Goal: Information Seeking & Learning: Find specific fact

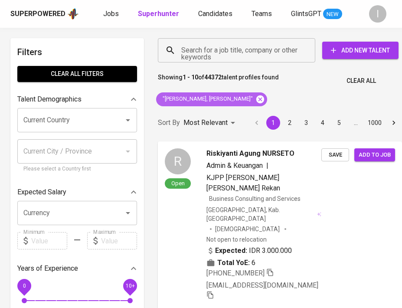
click at [256, 101] on icon at bounding box center [260, 99] width 8 height 8
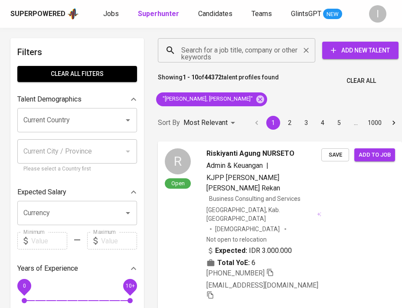
click at [249, 47] on input "Search for a job title, company or other keywords" at bounding box center [238, 50] width 119 height 16
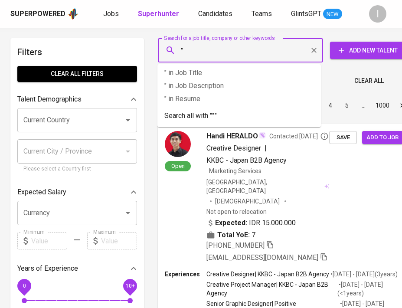
paste input "Difan Prima Paint"
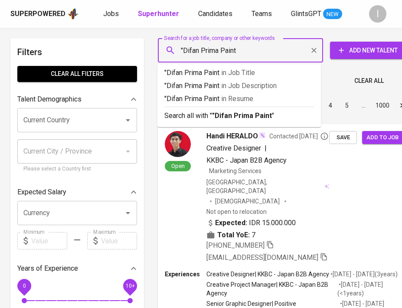
type input ""Difan Prima Paint""
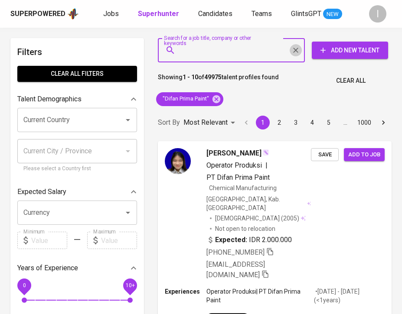
click at [295, 51] on icon "Clear" at bounding box center [295, 50] width 5 height 5
click at [241, 53] on input "Search for a job title, company or other keywords" at bounding box center [233, 50] width 109 height 16
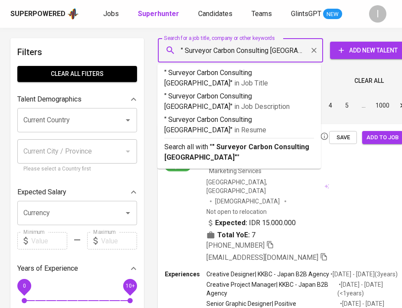
type input "" Surveyor Carbon Consulting [GEOGRAPHIC_DATA]""
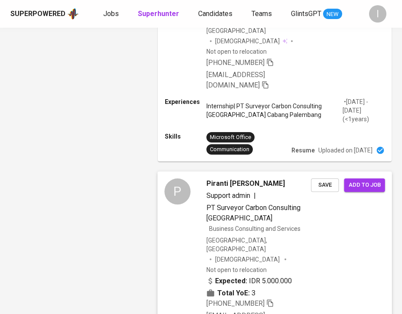
scroll to position [1254, 0]
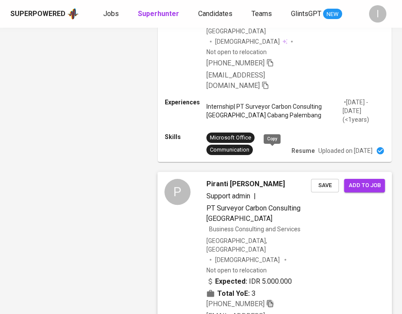
click at [273, 300] on icon "button" at bounding box center [270, 304] width 8 height 8
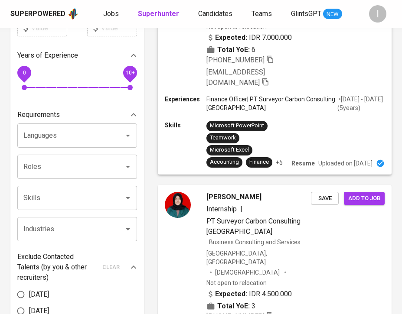
scroll to position [0, 0]
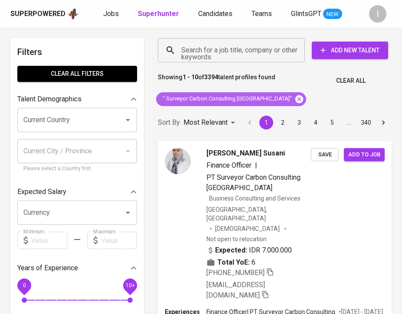
click at [294, 100] on icon at bounding box center [299, 100] width 10 height 10
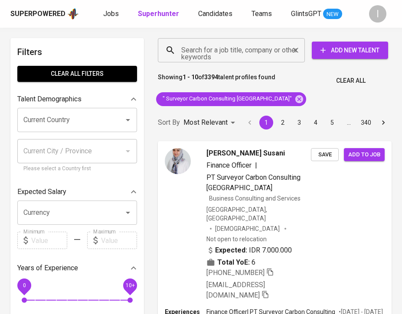
click at [250, 58] on input "Search for a job title, company or other keywords" at bounding box center [233, 50] width 109 height 16
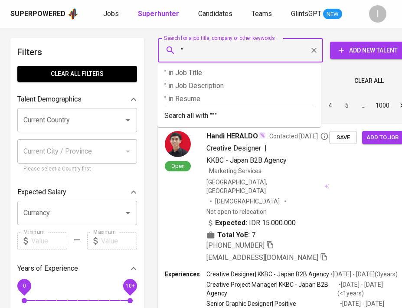
paste input "Mondooli"
type input ""Mondooli""
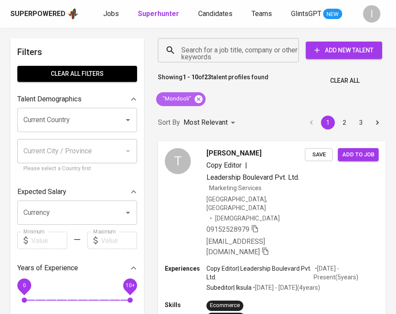
click at [200, 98] on icon at bounding box center [199, 99] width 8 height 8
click at [242, 57] on input "Search for a job title, company or other keywords" at bounding box center [230, 50] width 103 height 16
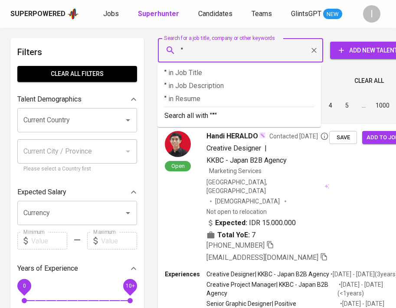
paste input "PT. INDOHUBS TEKNOLOGI INDONESIA"
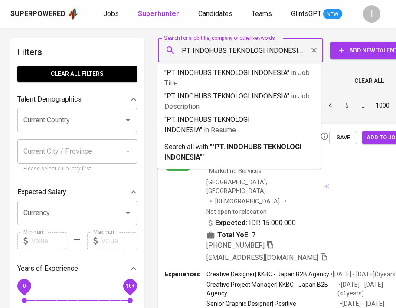
scroll to position [0, 3]
click at [191, 49] on input ""PT. INDOHUBS TEKNOLOGI INDONESIA"" at bounding box center [242, 50] width 127 height 16
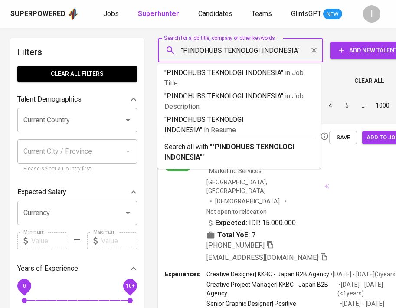
scroll to position [0, 0]
type input ""INDOHUBS TEKNOLOGI INDONESIA""
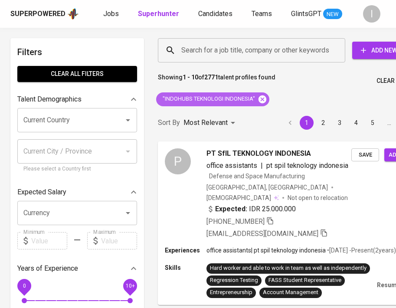
click at [265, 98] on icon at bounding box center [262, 99] width 8 height 8
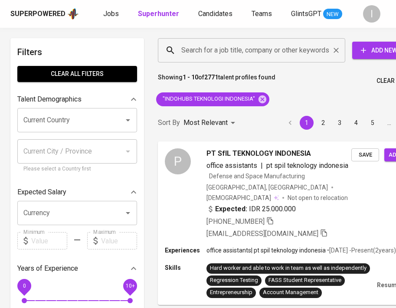
click at [256, 51] on input "Search for a job title, company or other keywords" at bounding box center [253, 50] width 149 height 16
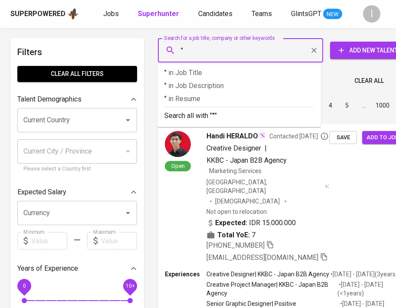
paste input "indonesiahub"
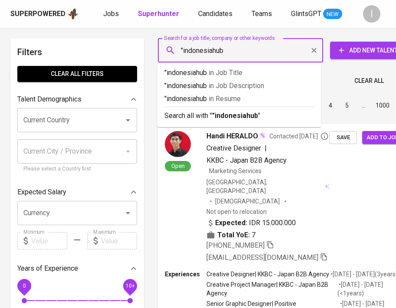
type input ""indonesiahub""
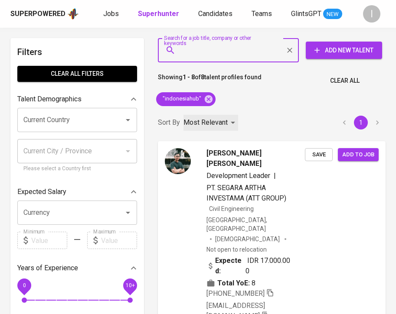
click at [203, 124] on p "Most Relevant" at bounding box center [205, 122] width 44 height 10
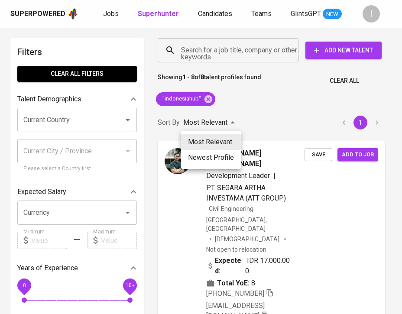
drag, startPoint x: 212, startPoint y: 142, endPoint x: 248, endPoint y: 146, distance: 36.2
click at [212, 143] on li "Most Relevant" at bounding box center [211, 142] width 60 height 16
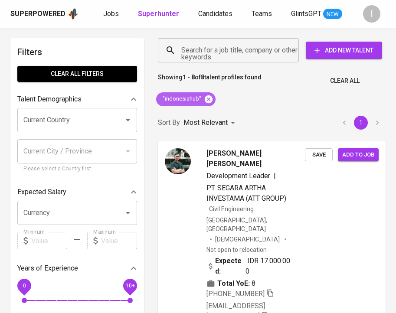
click at [209, 98] on icon at bounding box center [209, 100] width 10 height 10
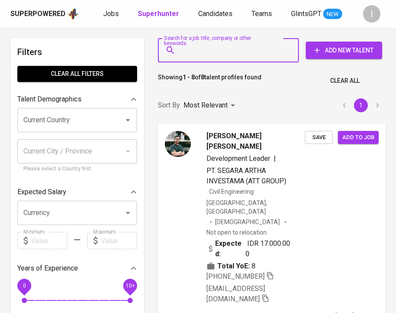
click at [227, 46] on input "Search for a job title, company or other keywords" at bounding box center [230, 50] width 103 height 16
paste input "shubhampack"
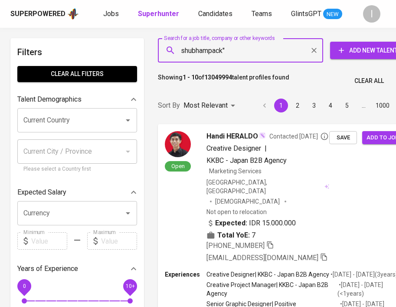
type input ""shubhampack""
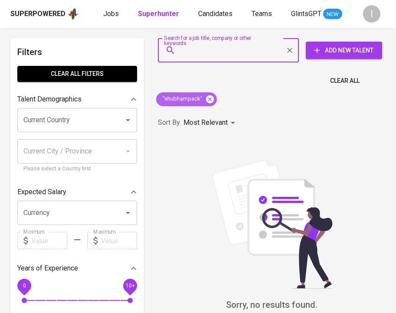
click at [209, 98] on icon at bounding box center [210, 100] width 10 height 10
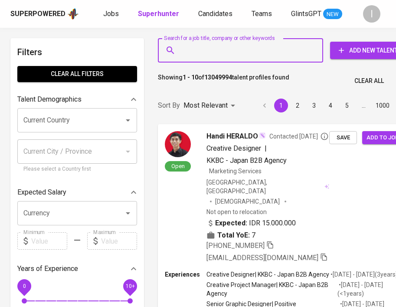
click at [244, 53] on input "Search for a job title, company or other keywords" at bounding box center [242, 50] width 127 height 16
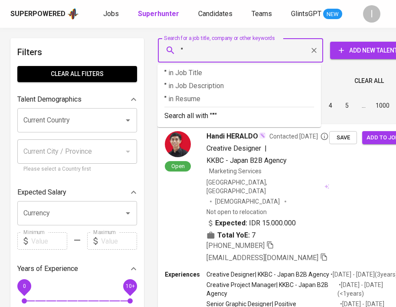
paste input "Tekno Infrastruktur Sukses"
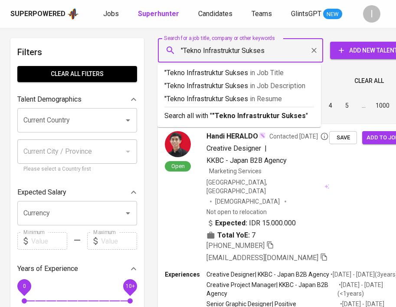
type input ""Tekno Infrastruktur Sukses""
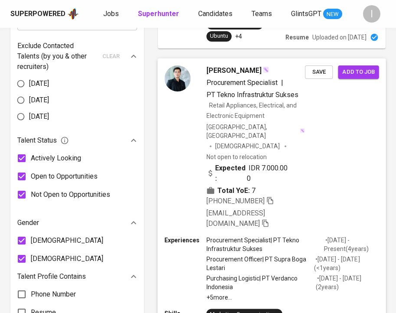
scroll to position [404, 0]
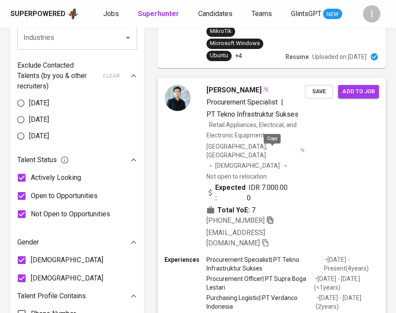
click at [273, 216] on icon "button" at bounding box center [270, 220] width 8 height 8
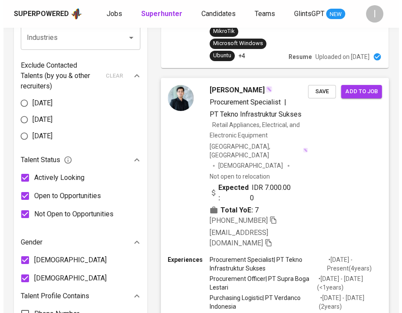
scroll to position [1428, 0]
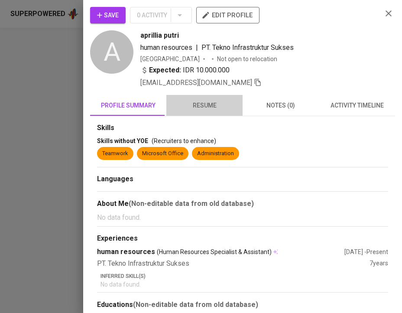
click at [205, 104] on span "resume" at bounding box center [205, 105] width 66 height 11
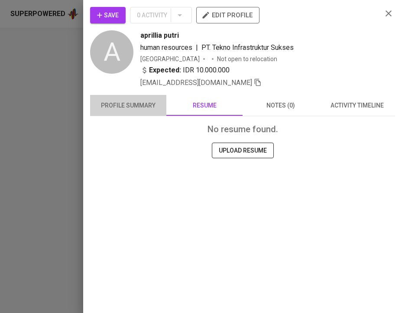
click at [131, 109] on span "profile summary" at bounding box center [128, 105] width 66 height 11
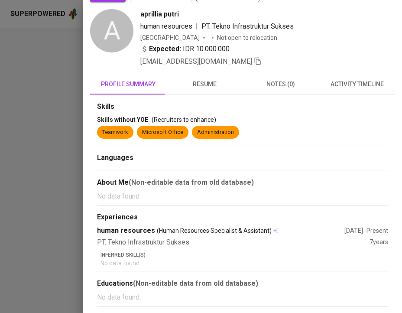
scroll to position [0, 0]
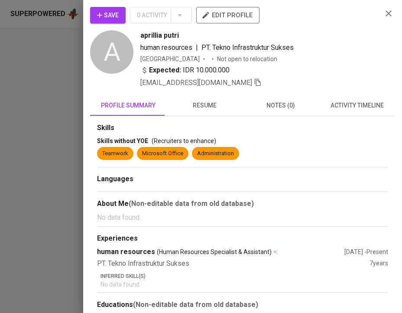
click at [196, 107] on span "resume" at bounding box center [205, 105] width 66 height 11
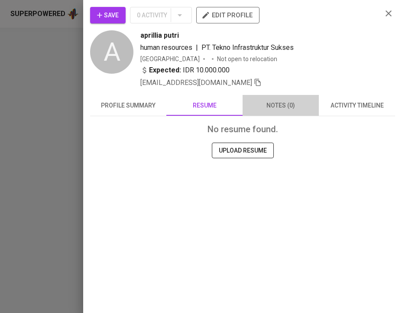
click at [284, 104] on span "notes (0)" at bounding box center [281, 105] width 66 height 11
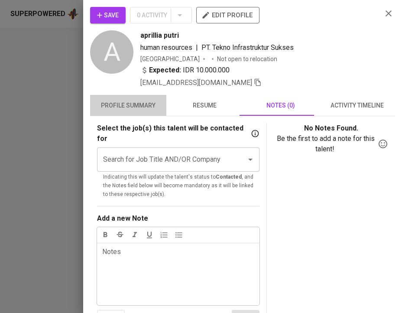
click at [135, 104] on span "profile summary" at bounding box center [128, 105] width 66 height 11
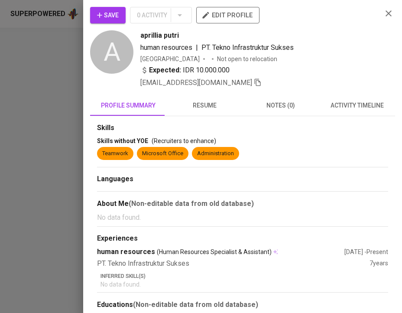
click at [36, 40] on div at bounding box center [201, 156] width 402 height 313
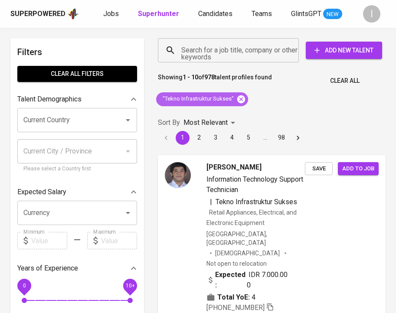
click at [245, 97] on icon at bounding box center [241, 100] width 10 height 10
click at [249, 52] on input "Search for a job title, company or other keywords" at bounding box center [230, 50] width 103 height 16
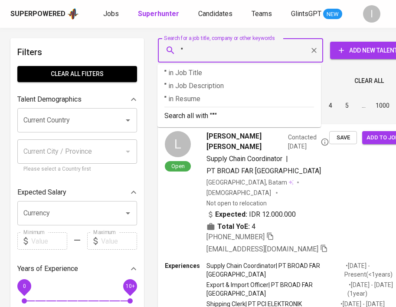
paste input "Multimas Nabati Asahan"
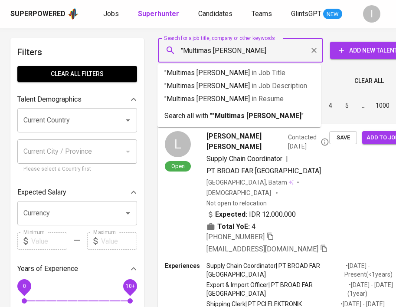
type input ""Multimas Nabati Asahan""
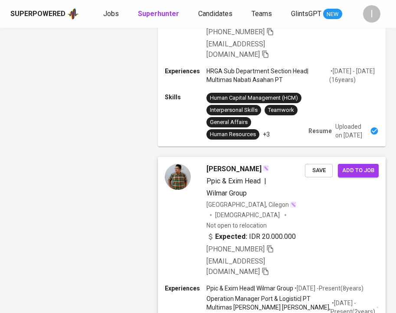
scroll to position [1169, 0]
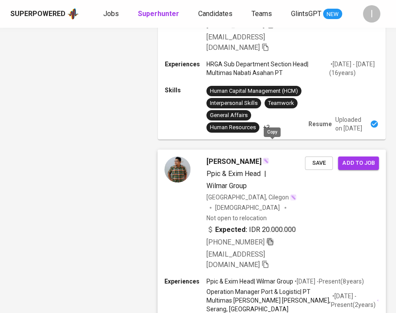
click at [269, 238] on icon "button" at bounding box center [270, 242] width 8 height 8
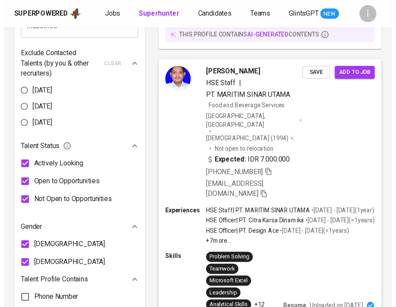
scroll to position [0, 0]
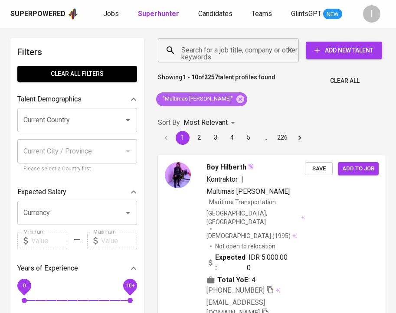
click at [236, 101] on icon at bounding box center [240, 100] width 10 height 10
click at [250, 57] on input "Search for a job title, company or other keywords" at bounding box center [230, 50] width 103 height 16
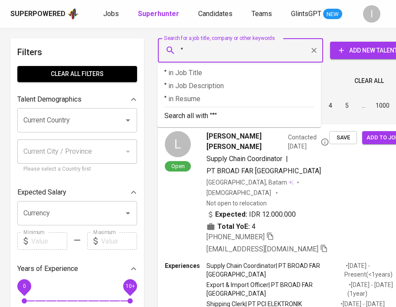
paste input "Hanoman Cendekia"
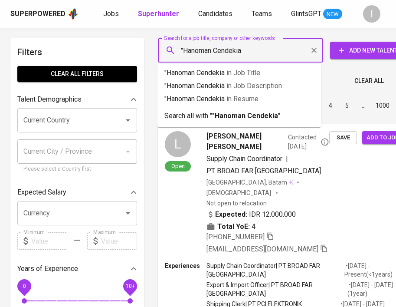
type input ""Hanoman Cendekia""
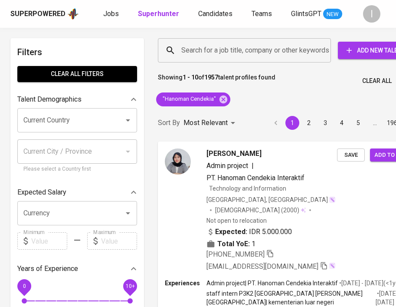
scroll to position [1288, 0]
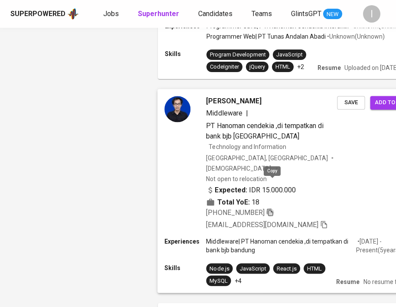
click at [269, 209] on icon "button" at bounding box center [270, 212] width 6 height 7
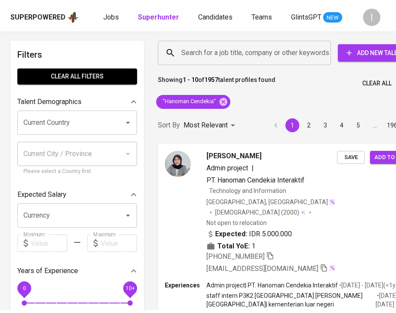
scroll to position [0, 0]
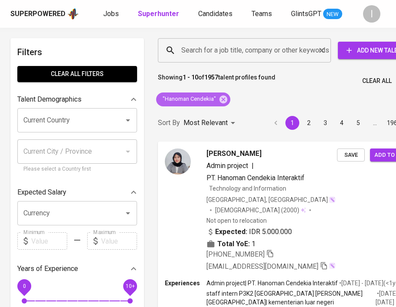
click at [225, 98] on icon at bounding box center [223, 99] width 8 height 8
click at [268, 50] on input "Search for a job title, company or other keywords" at bounding box center [246, 50] width 135 height 16
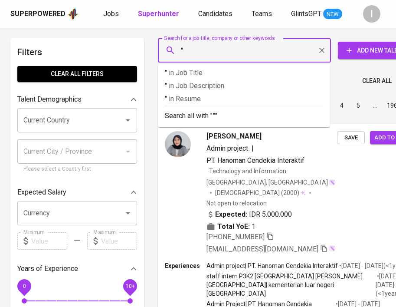
paste input "PT Arti Kreasi Nusantara"
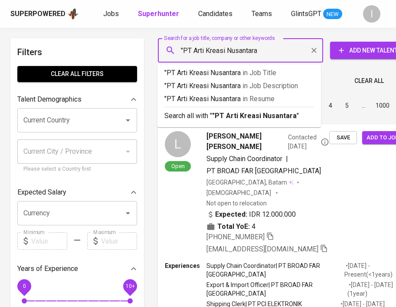
click at [192, 49] on input ""PT Arti Kreasi Nusantara" at bounding box center [242, 50] width 127 height 16
click at [193, 49] on input ""PT Arti Kreasi Nusantara" at bounding box center [242, 50] width 127 height 16
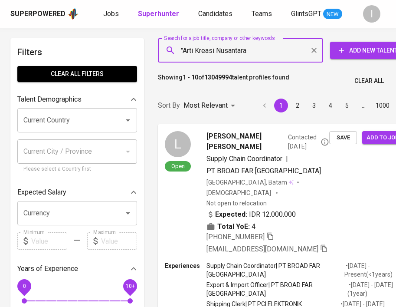
type input ""Arti Kreasi Nusantara""
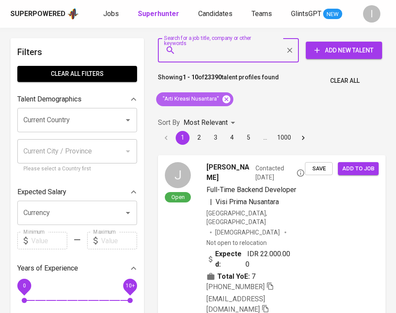
click at [229, 103] on icon at bounding box center [227, 100] width 10 height 10
click at [230, 58] on input "Search for a job title, company or other keywords" at bounding box center [230, 50] width 103 height 16
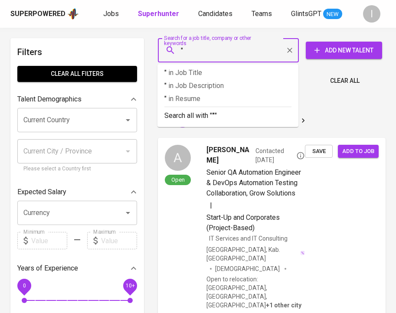
paste input "THE GERMAN dental clinic - Dentristy in perfection"
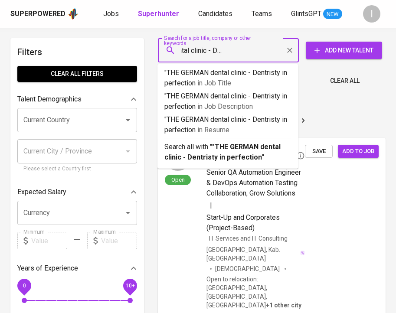
drag, startPoint x: 207, startPoint y: 49, endPoint x: 290, endPoint y: 56, distance: 82.7
click at [290, 56] on div ""THE GERMAN dental clinic - Dentristy in perfection Search for a job title, com…" at bounding box center [228, 50] width 141 height 24
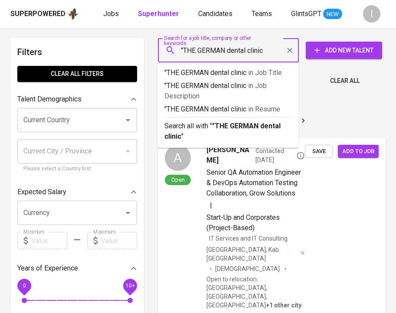
type input ""THE GERMAN dental clinic""
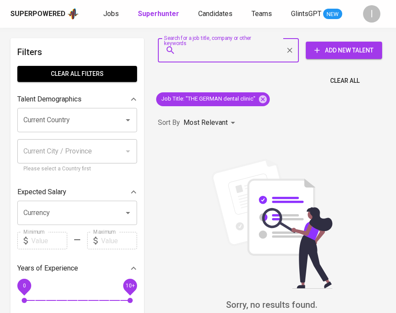
click at [257, 57] on input "Search for a job title, company or other keywords" at bounding box center [230, 50] width 103 height 16
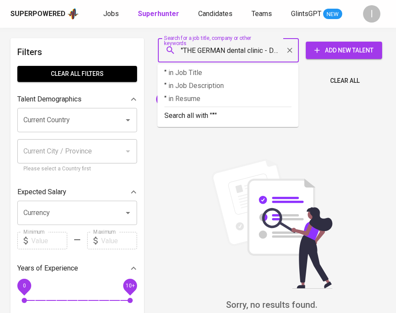
scroll to position [0, 58]
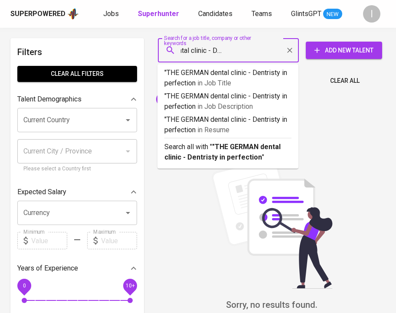
drag, startPoint x: 206, startPoint y: 50, endPoint x: 291, endPoint y: 50, distance: 85.0
click at [291, 50] on div ""THE GERMAN dental clinic - Dentristy in perfection Search for a job title, com…" at bounding box center [228, 50] width 141 height 24
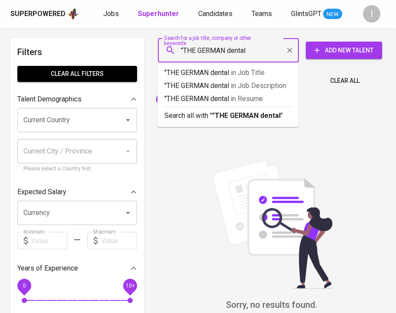
scroll to position [0, 0]
click at [251, 49] on input ""THE GERMAN dental" at bounding box center [230, 50] width 103 height 16
type input ""THE GERMAN""
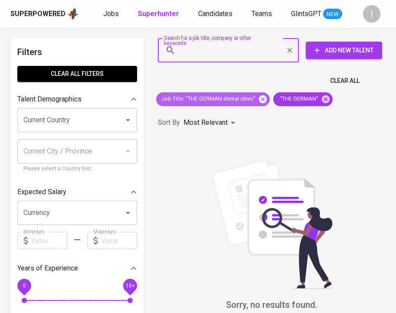
click at [264, 101] on icon at bounding box center [263, 100] width 10 height 10
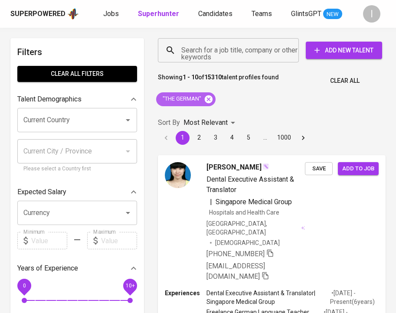
click at [208, 97] on icon at bounding box center [209, 99] width 8 height 8
click at [228, 56] on input "Search for a job title, company or other keywords" at bounding box center [230, 50] width 103 height 16
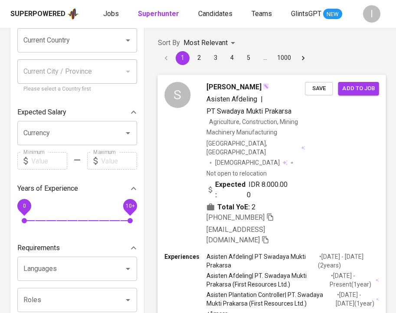
scroll to position [78, 0]
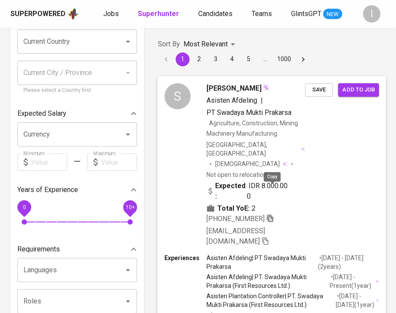
click at [268, 214] on icon "button" at bounding box center [270, 218] width 8 height 8
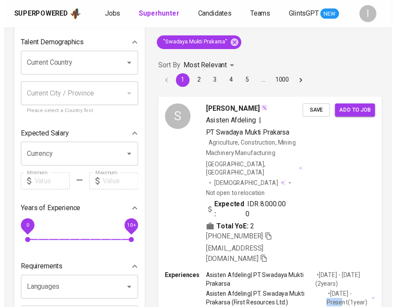
scroll to position [0, 0]
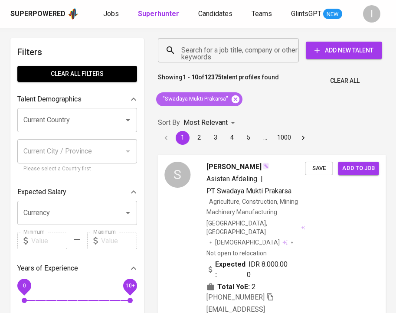
click at [235, 98] on icon at bounding box center [236, 100] width 10 height 10
click at [241, 49] on input "Search for a job title, company or other keywords" at bounding box center [230, 50] width 103 height 16
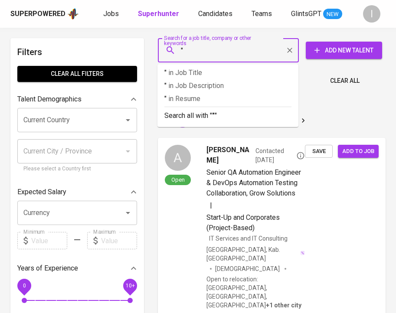
paste input "Mitra Sigma Tekindo"
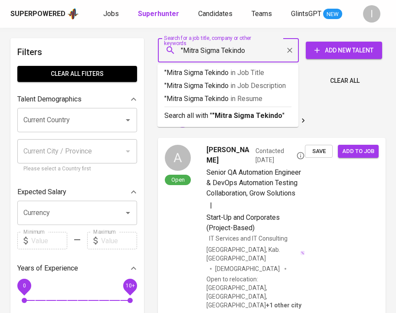
type input ""Mitra Sigma Tekindo""
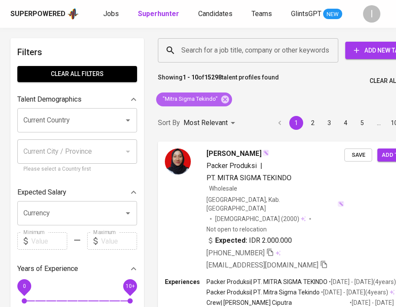
drag, startPoint x: 225, startPoint y: 97, endPoint x: 249, endPoint y: 100, distance: 23.6
click at [206, 97] on span ""Mitra Sigma Tekindo"" at bounding box center [189, 99] width 67 height 8
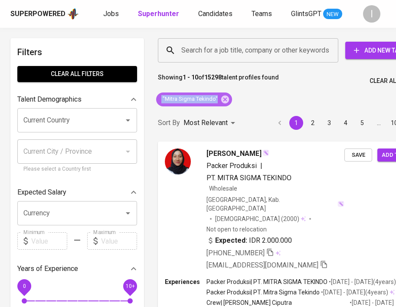
click at [206, 97] on span ""Mitra Sigma Tekindo"" at bounding box center [189, 99] width 67 height 8
copy div ""Mitra Sigma Tekindo""
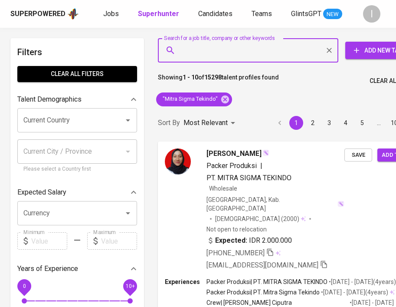
click at [222, 52] on input "Search for a job title, company or other keywords" at bounding box center [250, 50] width 142 height 16
paste input ""Mitra Sigma Tekindo""
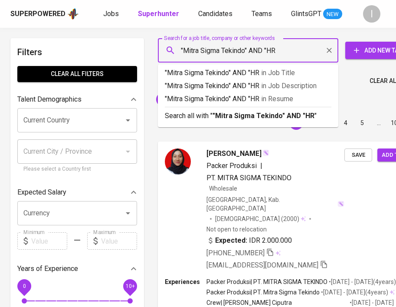
type input ""Mitra Sigma Tekindo" AND "HR""
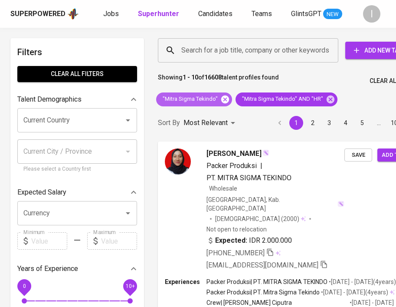
click at [227, 100] on icon at bounding box center [225, 99] width 8 height 8
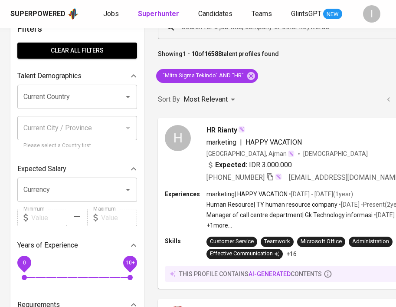
scroll to position [25, 0]
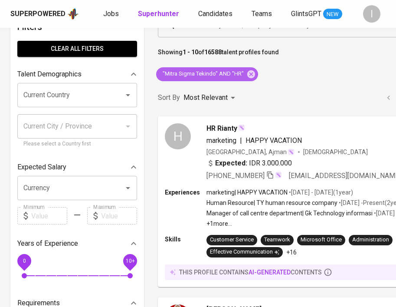
click at [193, 76] on span ""Mitra Sigma Tekindo" AND "HR"" at bounding box center [202, 74] width 93 height 8
copy div ""Mitra Sigma Tekindo" AND "HR""
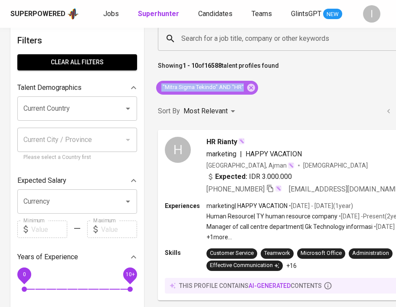
scroll to position [0, 0]
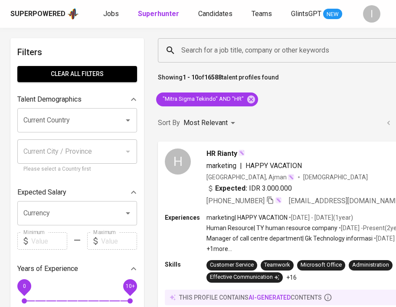
click at [253, 53] on input "Search for a job title, company or other keywords" at bounding box center [304, 50] width 251 height 16
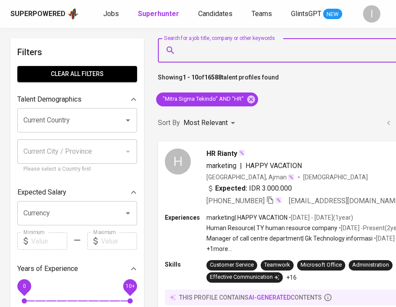
paste input ""Mitra Sigma Tekindo" AND "HR""
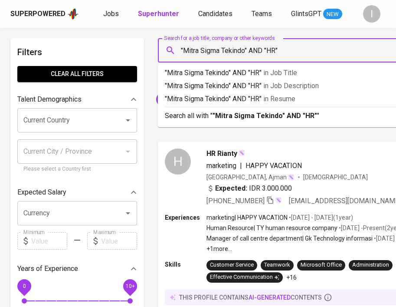
drag, startPoint x: 248, startPoint y: 49, endPoint x: 284, endPoint y: 52, distance: 36.2
click at [284, 52] on input ""Mitra Sigma Tekindo" AND "HR"" at bounding box center [304, 50] width 251 height 16
type input ""Mitra Sigma Tekindo""
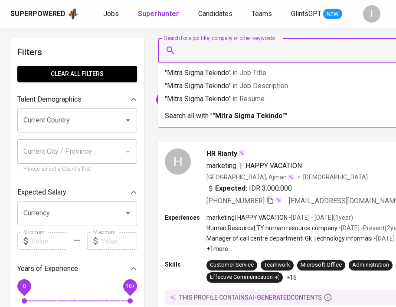
click at [329, 137] on div "H HR Rianty marketing | HAPPY VACATION United Arab Emirates, Ajman Female Expec…" at bounding box center [346, 226] width 386 height 181
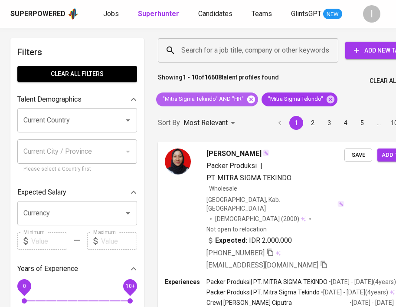
click at [251, 101] on icon at bounding box center [251, 99] width 8 height 8
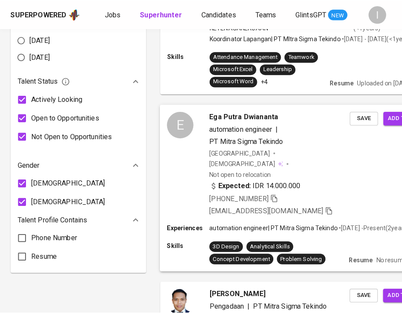
scroll to position [485, 0]
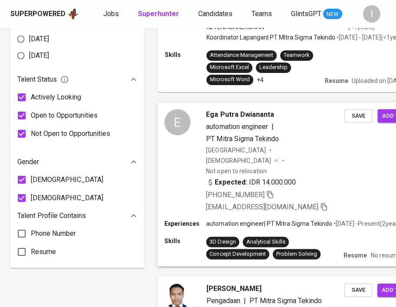
click at [267, 189] on span "+62 812-8483-4873" at bounding box center [240, 194] width 68 height 10
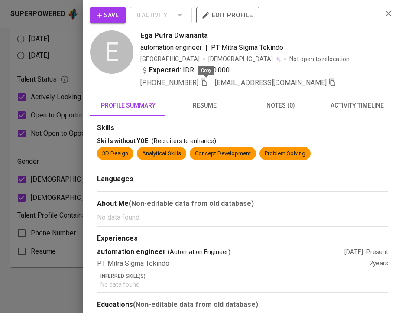
click at [205, 81] on icon "button" at bounding box center [204, 82] width 8 height 8
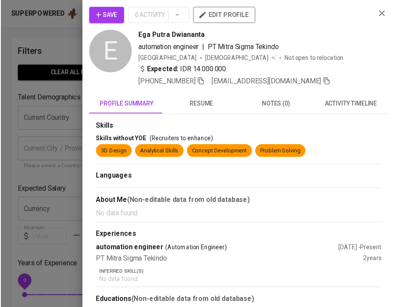
scroll to position [485, 0]
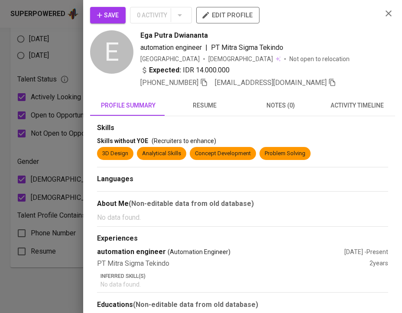
click at [386, 14] on icon "button" at bounding box center [389, 13] width 6 height 6
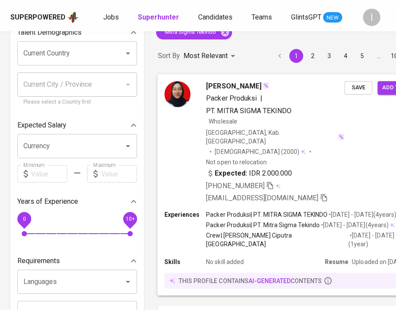
scroll to position [0, 0]
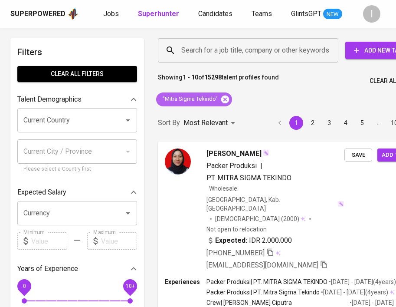
click at [222, 99] on icon at bounding box center [225, 99] width 8 height 8
click at [244, 59] on div "Search for a job title, company or other keywords" at bounding box center [248, 50] width 180 height 24
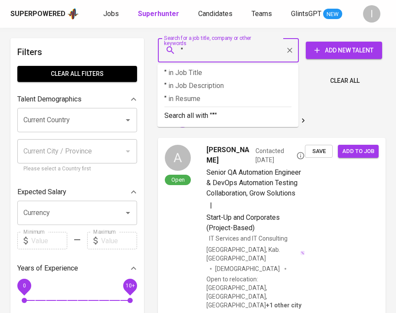
paste input "Cirebon"
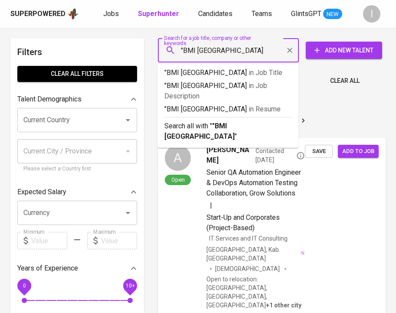
type input ""BMI Cirebon""
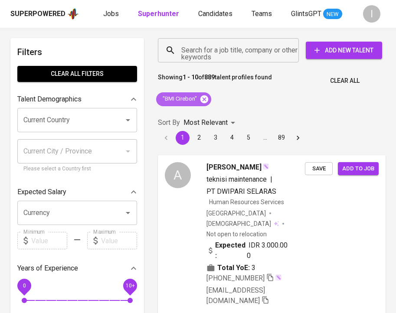
click at [202, 98] on icon at bounding box center [204, 99] width 8 height 8
click at [227, 58] on input "Search for a job title, company or other keywords" at bounding box center [230, 50] width 103 height 16
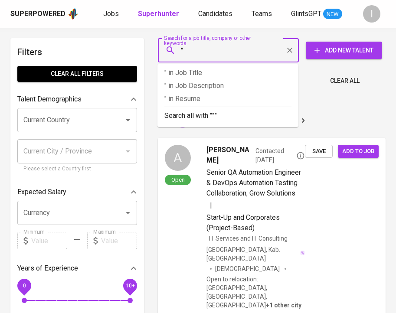
paste input "Bumi Menara Internusa Cirebon"
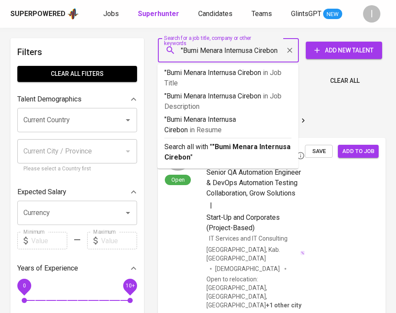
type input ""Bumi Menara Internusa Cirebon""
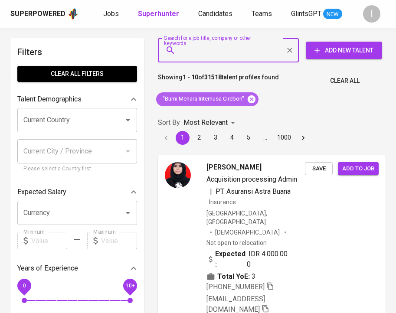
click at [253, 98] on icon at bounding box center [252, 100] width 10 height 10
click at [216, 47] on input "Search for a job title, company or other keywords" at bounding box center [230, 50] width 103 height 16
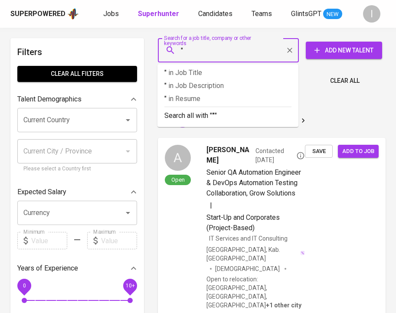
paste input "PT SUMBER ALFARIA TRIJAYA, TBK BRANCH cikokol"
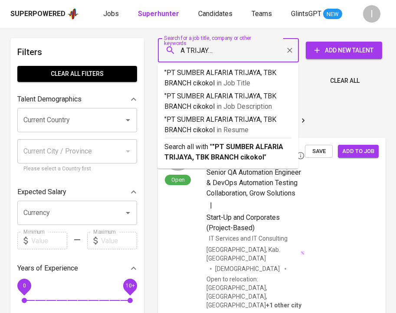
click at [249, 52] on input ""PT SUMBER ALFARIA TRIJAYA, TBK BRANCH cikokol" at bounding box center [230, 50] width 103 height 16
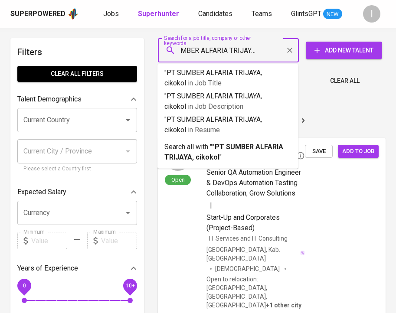
scroll to position [0, 24]
click at [255, 50] on input ""PT SUMBER ALFARIA TRIJAYA, cikokol"" at bounding box center [230, 50] width 103 height 16
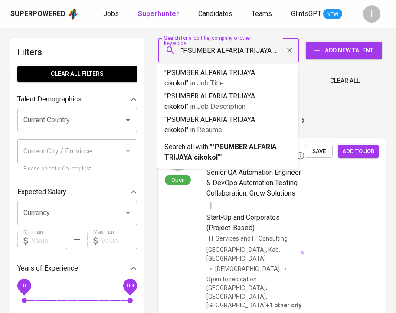
type input ""SUMBER ALFARIA TRIJAYA cikokol""
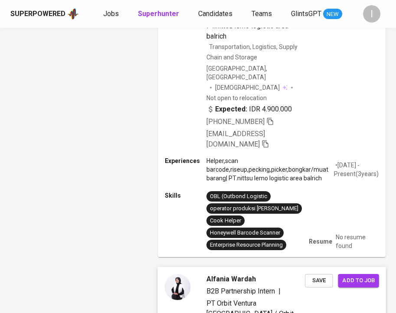
scroll to position [1747, 0]
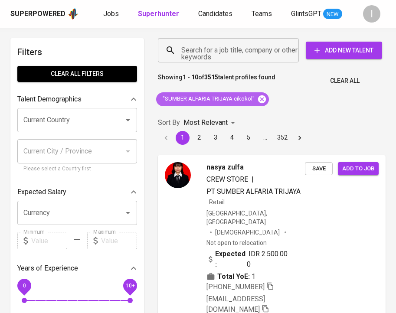
click at [261, 99] on icon at bounding box center [262, 100] width 10 height 10
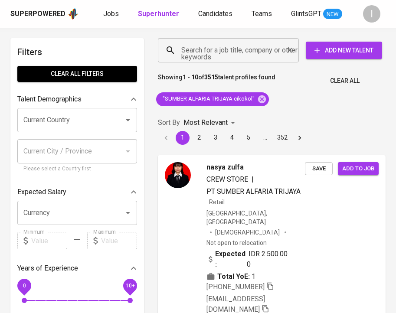
click at [249, 56] on input "Search for a job title, company or other keywords" at bounding box center [230, 50] width 103 height 16
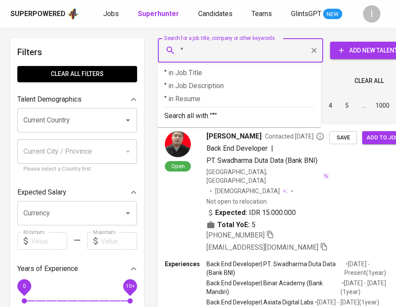
paste input "DHARMA POLIMETAL"
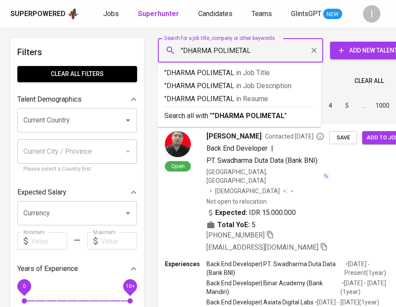
type input ""DHARMA POLIMETAL""
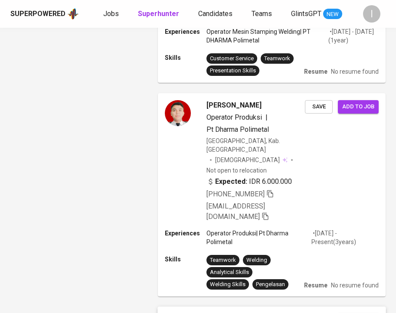
scroll to position [822, 0]
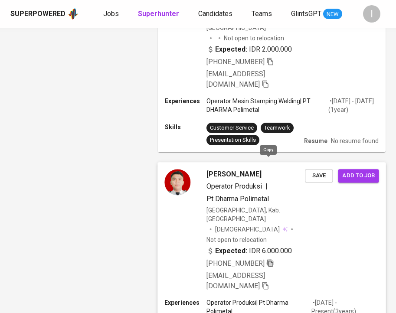
click at [268, 259] on icon "button" at bounding box center [270, 263] width 8 height 8
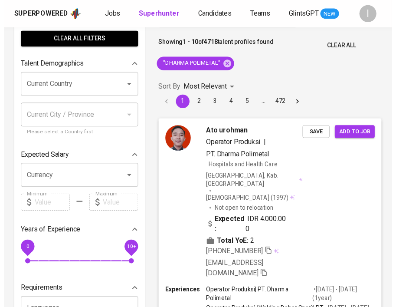
scroll to position [0, 0]
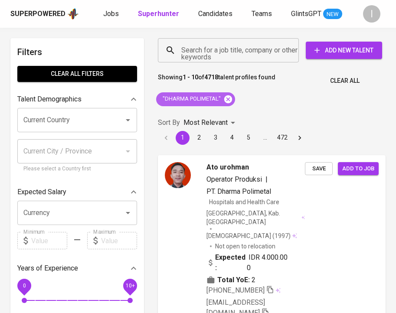
click at [228, 100] on icon at bounding box center [228, 100] width 10 height 10
click at [242, 55] on input "Search for a job title, company or other keywords" at bounding box center [230, 50] width 103 height 16
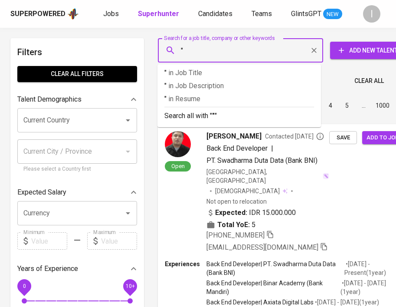
paste input "[PERSON_NAME] [PERSON_NAME] ChristantiSara [PERSON_NAME]"
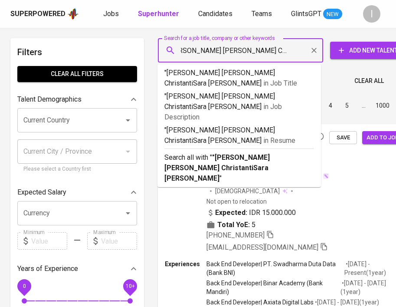
scroll to position [0, 17]
drag, startPoint x: 232, startPoint y: 49, endPoint x: 299, endPoint y: 49, distance: 66.3
click at [300, 49] on input ""[PERSON_NAME] [PERSON_NAME] ChristantiSara [PERSON_NAME] "" at bounding box center [242, 50] width 127 height 16
type input ""[PERSON_NAME]""
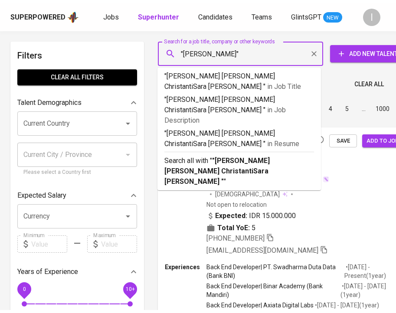
scroll to position [0, 0]
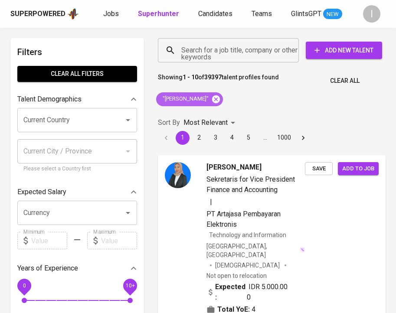
click at [221, 98] on icon at bounding box center [216, 100] width 10 height 10
click at [217, 47] on input "Search for a job title, company or other keywords" at bounding box center [230, 50] width 103 height 16
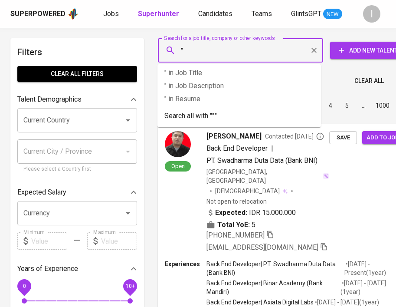
paste input "InJourney Aviation Services"
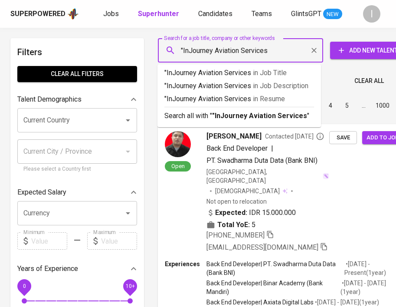
type input ""InJourney Aviation Services""
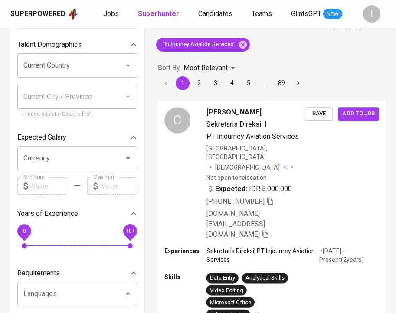
scroll to position [55, 0]
click at [274, 197] on icon "button" at bounding box center [270, 201] width 8 height 8
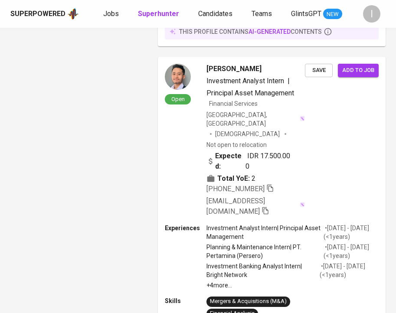
scroll to position [2049, 0]
